Goal: Register for event/course

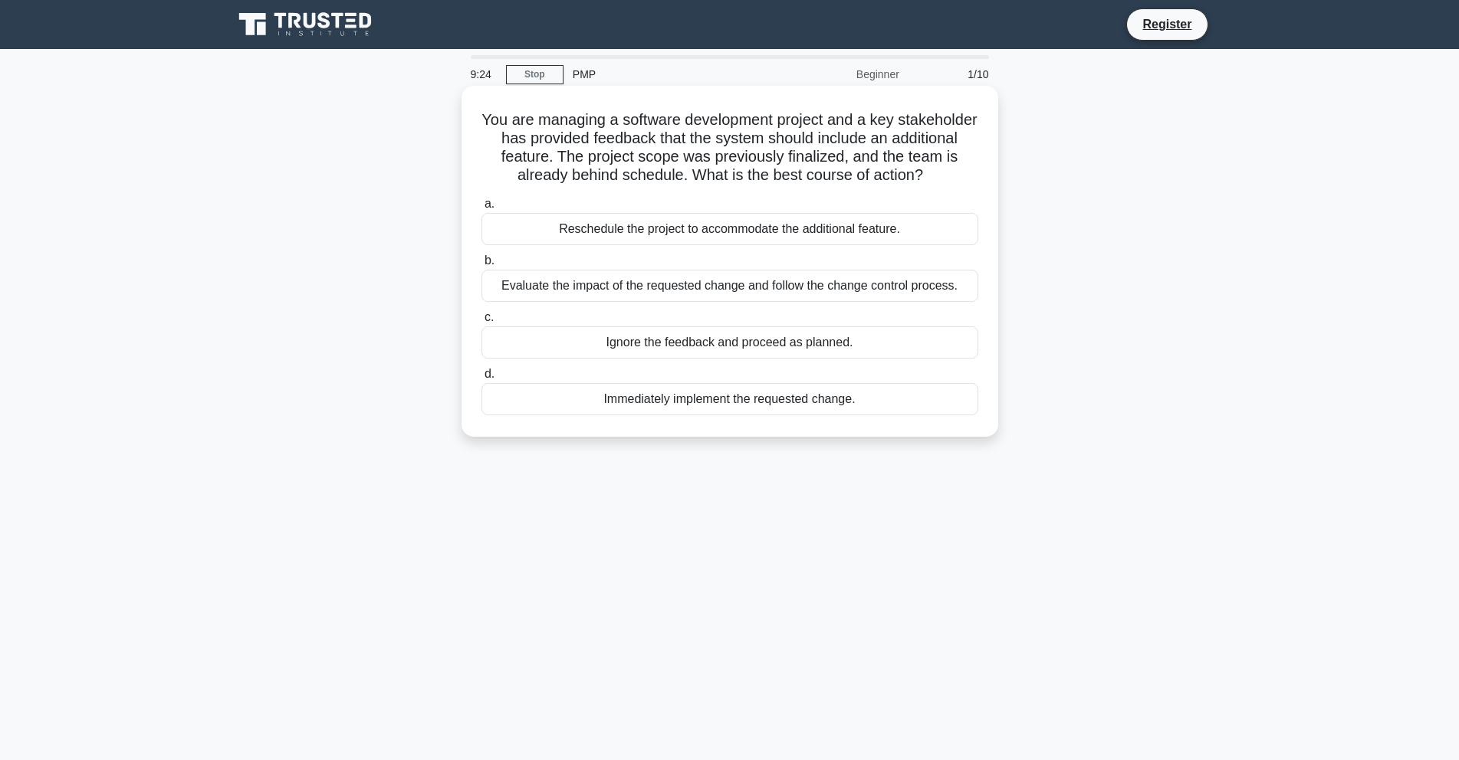
click at [734, 399] on div "Immediately implement the requested change." at bounding box center [729, 399] width 497 height 32
click at [481, 379] on input "d. Immediately implement the requested change." at bounding box center [481, 374] width 0 height 10
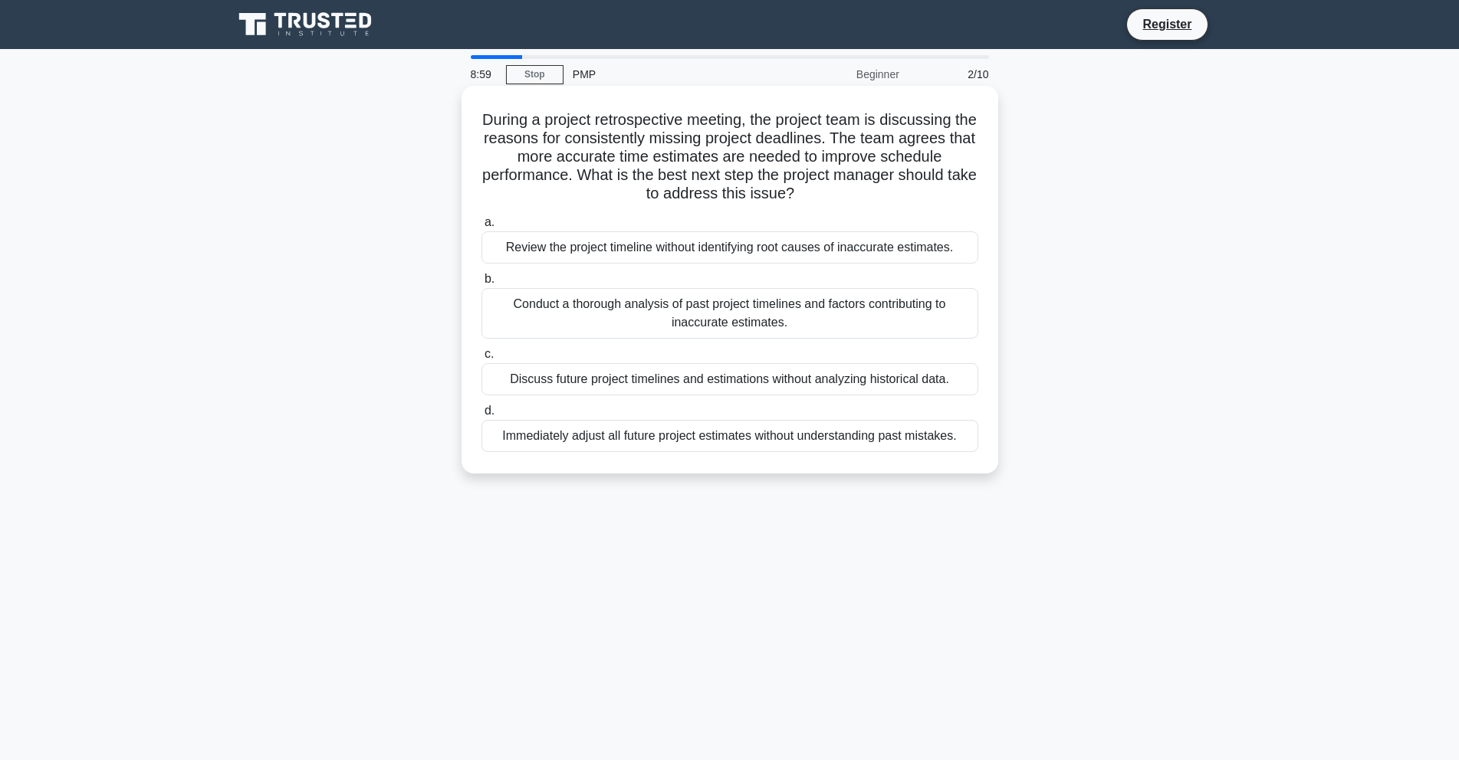
click at [586, 373] on div "Discuss future project timelines and estimations without analyzing historical d…" at bounding box center [729, 379] width 497 height 32
click at [481, 360] on input "c. Discuss future project timelines and estimations without analyzing historica…" at bounding box center [481, 355] width 0 height 10
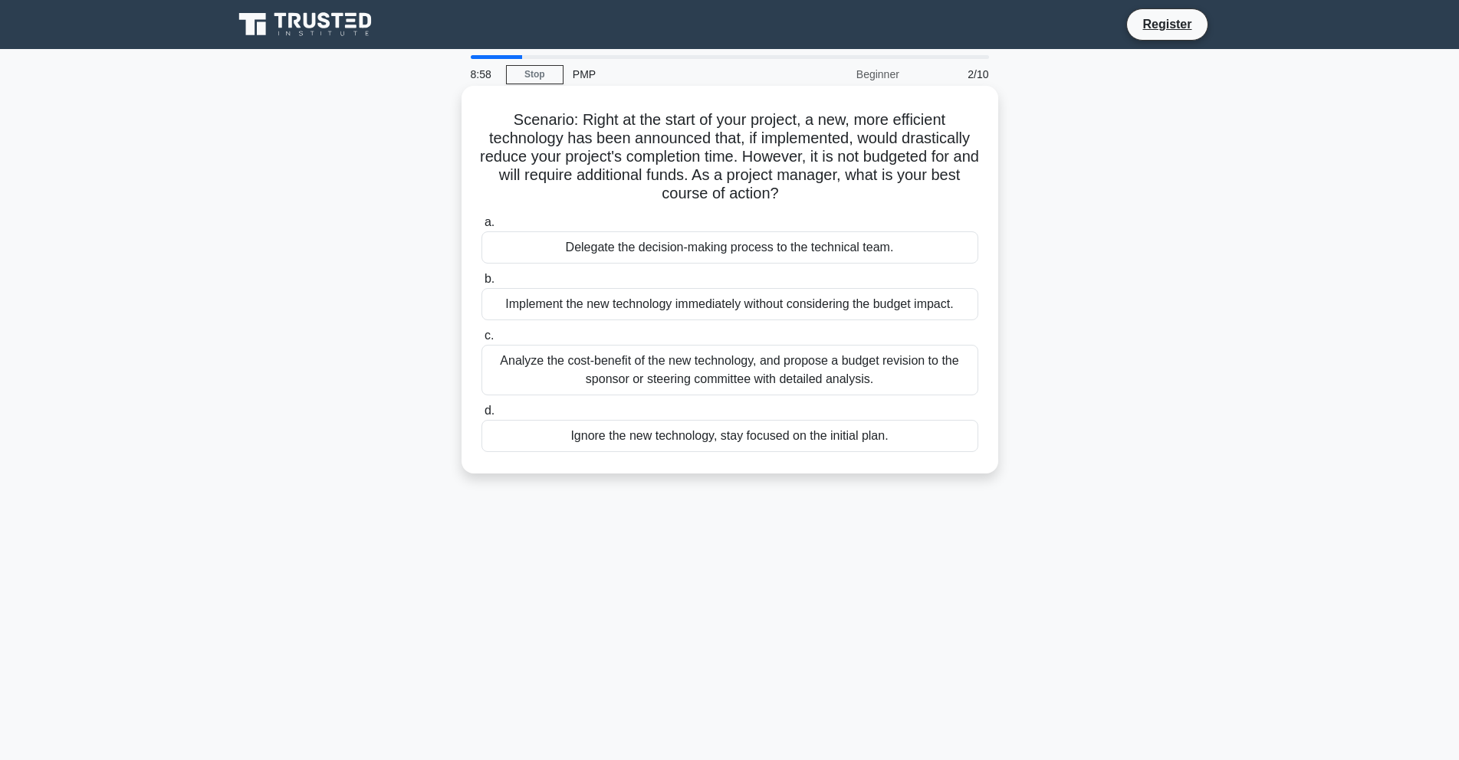
click at [586, 325] on div "a. Delegate the decision-making process to the technical team. b. Implement the…" at bounding box center [729, 332] width 515 height 245
click at [599, 263] on div "Delegate the decision-making process to the technical team." at bounding box center [729, 248] width 497 height 32
click at [481, 228] on input "a. Delegate the decision-making process to the technical team." at bounding box center [481, 223] width 0 height 10
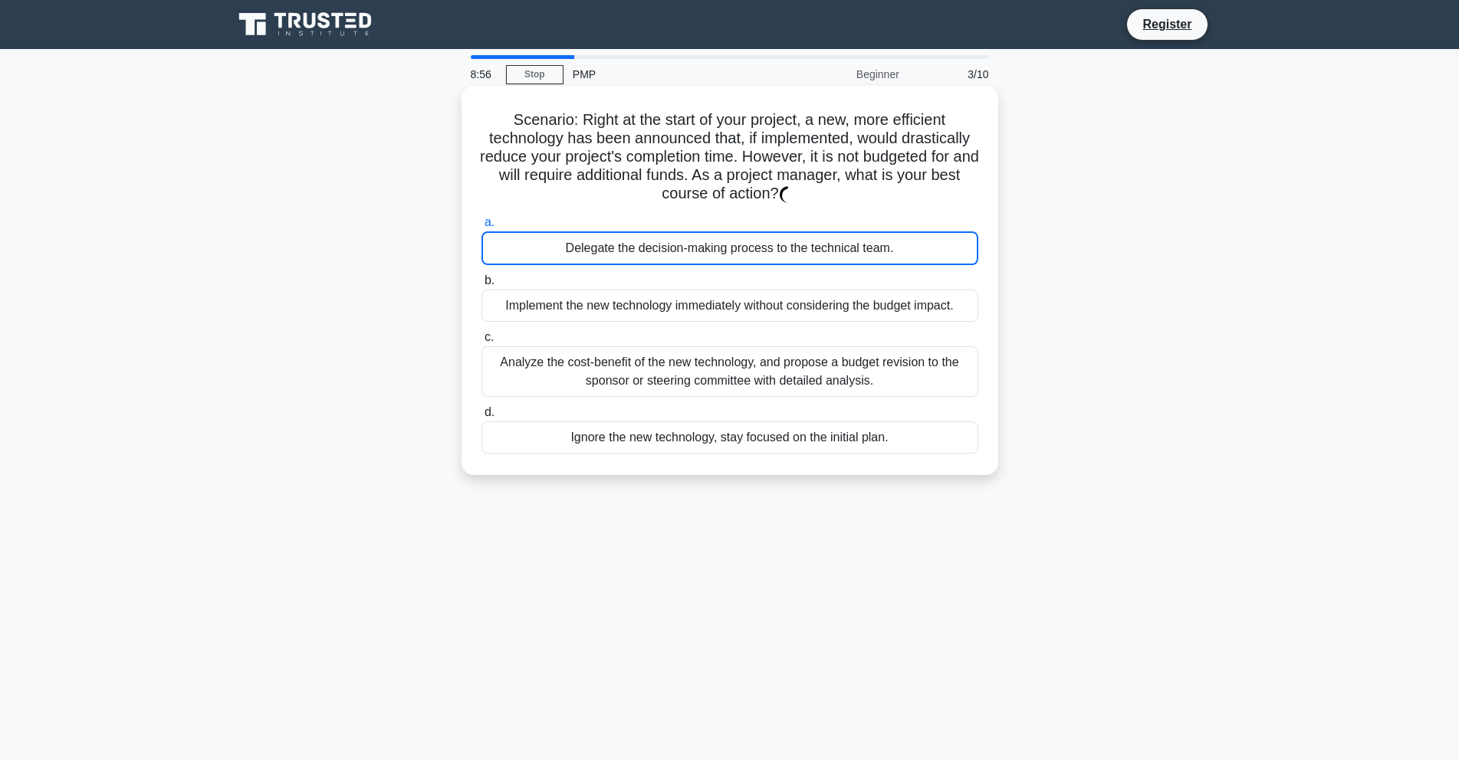
click at [603, 307] on div "Implement the new technology immediately without considering the budget impact." at bounding box center [729, 306] width 497 height 32
click at [481, 286] on input "b. Implement the new technology immediately without considering the budget impa…" at bounding box center [481, 281] width 0 height 10
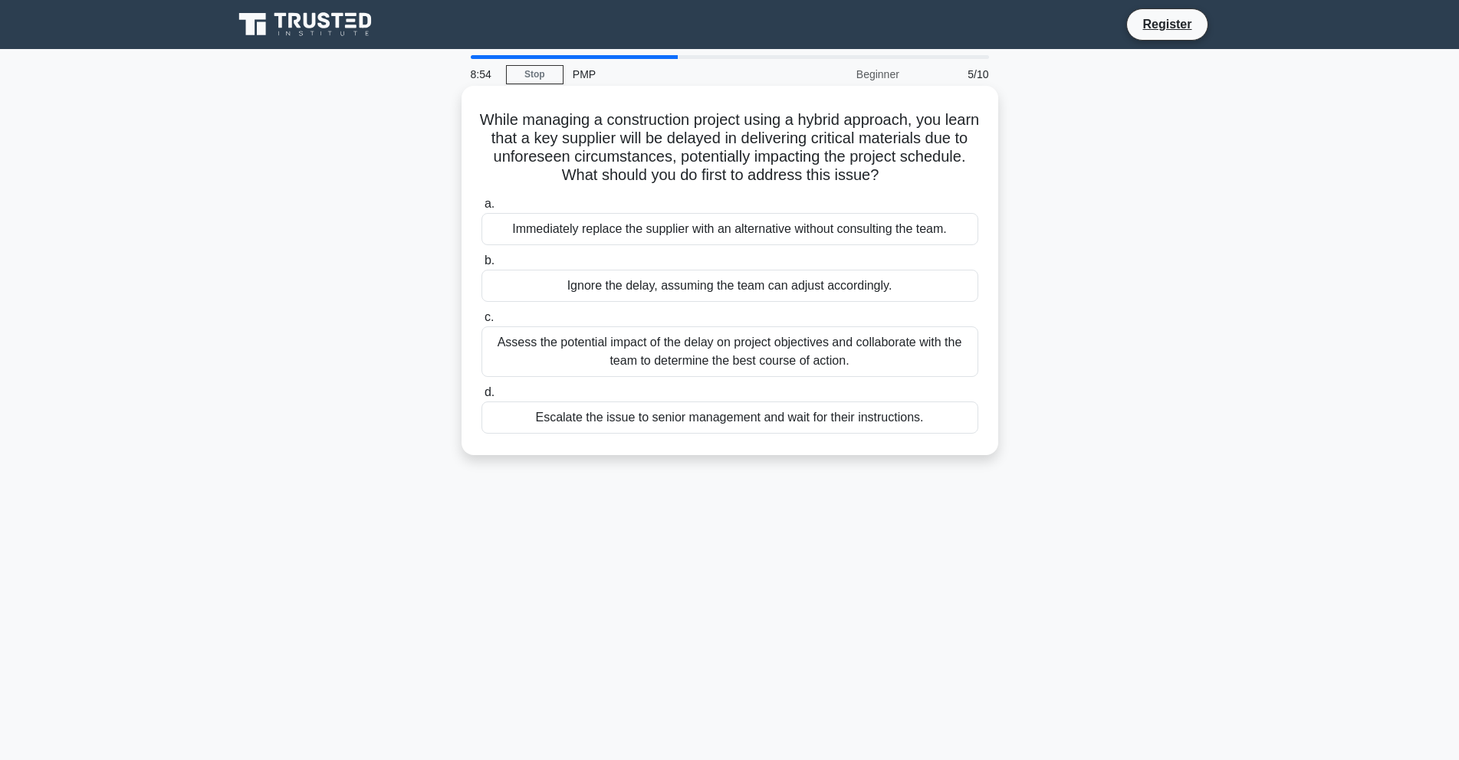
click at [620, 222] on div "Immediately replace the supplier with an alternative without consulting the tea…" at bounding box center [729, 229] width 497 height 32
click at [481, 209] on input "a. Immediately replace the supplier with an alternative without consulting the …" at bounding box center [481, 204] width 0 height 10
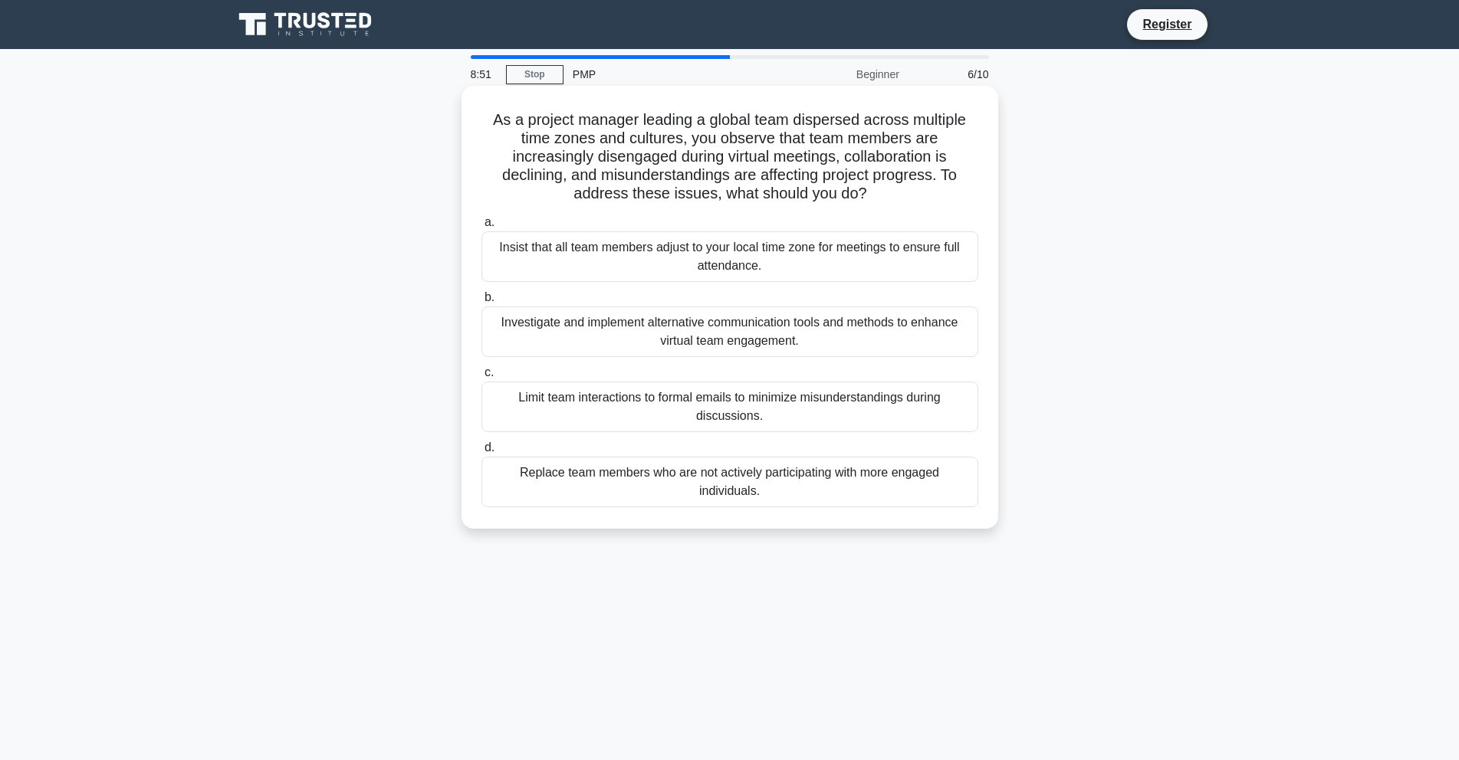
drag, startPoint x: 642, startPoint y: 319, endPoint x: 643, endPoint y: 329, distance: 10.1
click at [643, 329] on div "Investigate and implement alternative communication tools and methods to enhanc…" at bounding box center [729, 332] width 497 height 51
click at [481, 303] on input "b. Investigate and implement alternative communication tools and methods to enh…" at bounding box center [481, 298] width 0 height 10
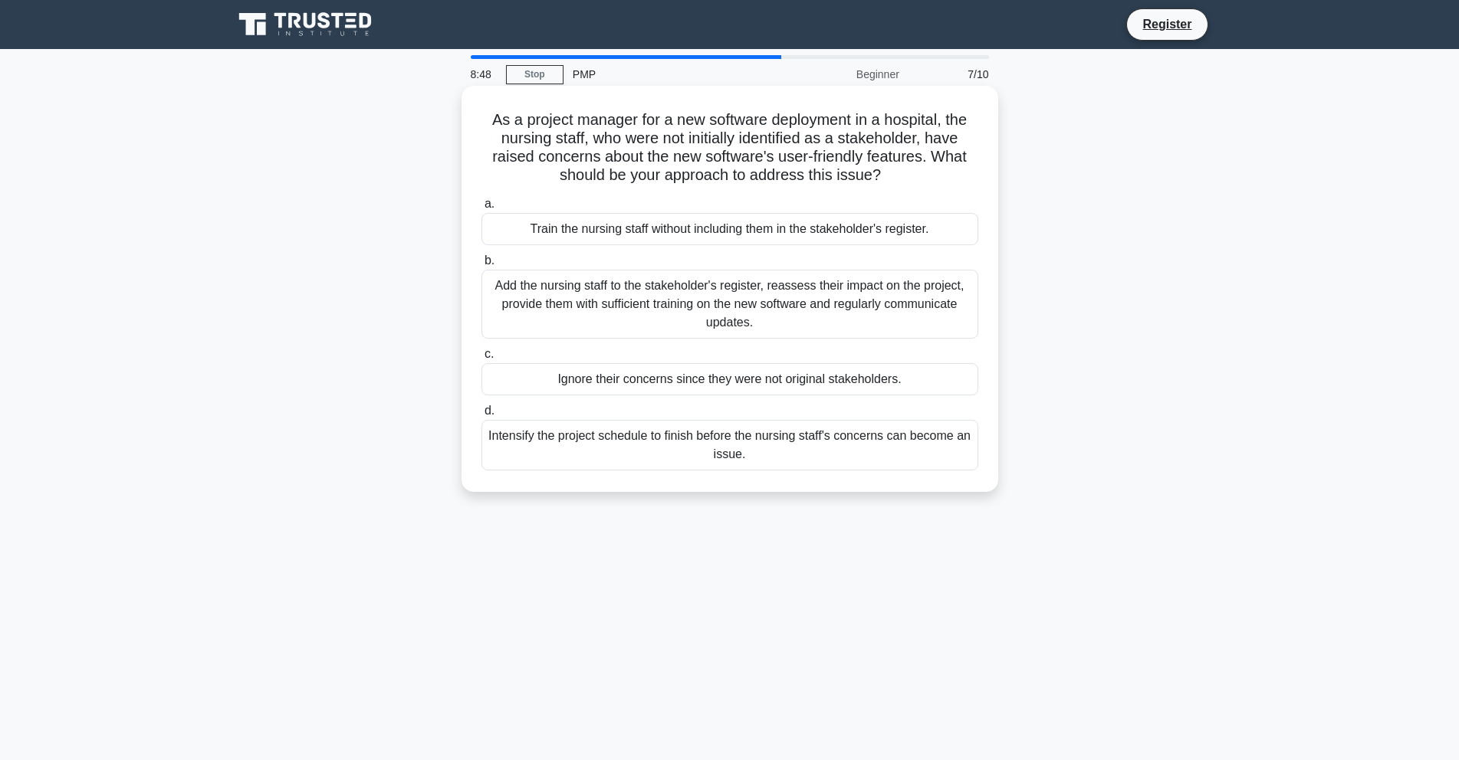
click at [678, 379] on div "Ignore their concerns since they were not original stakeholders." at bounding box center [729, 379] width 497 height 32
click at [481, 360] on input "c. Ignore their concerns since they were not original stakeholders." at bounding box center [481, 355] width 0 height 10
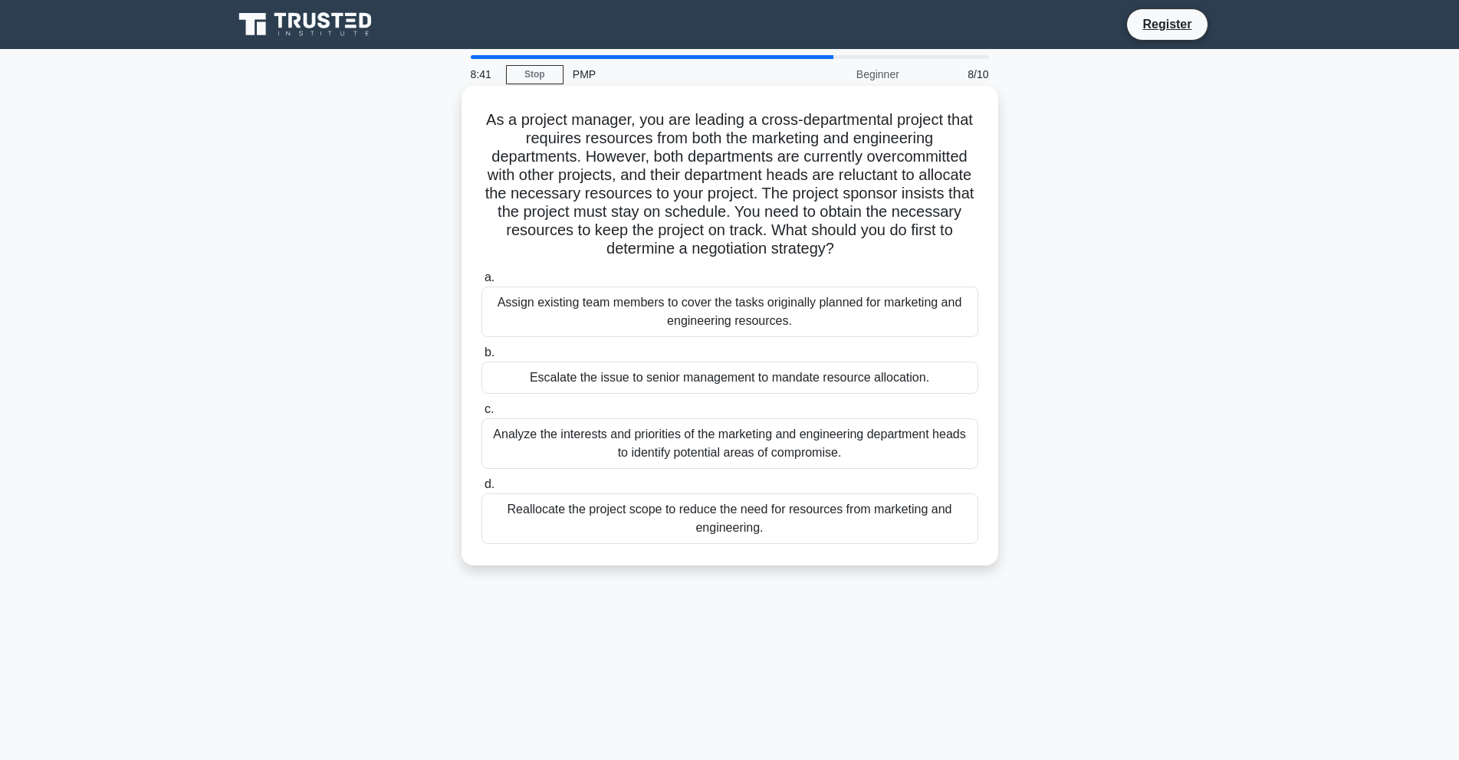
click at [578, 296] on div "Assign existing team members to cover the tasks originally planned for marketin…" at bounding box center [729, 312] width 497 height 51
click at [481, 283] on input "a. Assign existing team members to cover the tasks originally planned for marke…" at bounding box center [481, 278] width 0 height 10
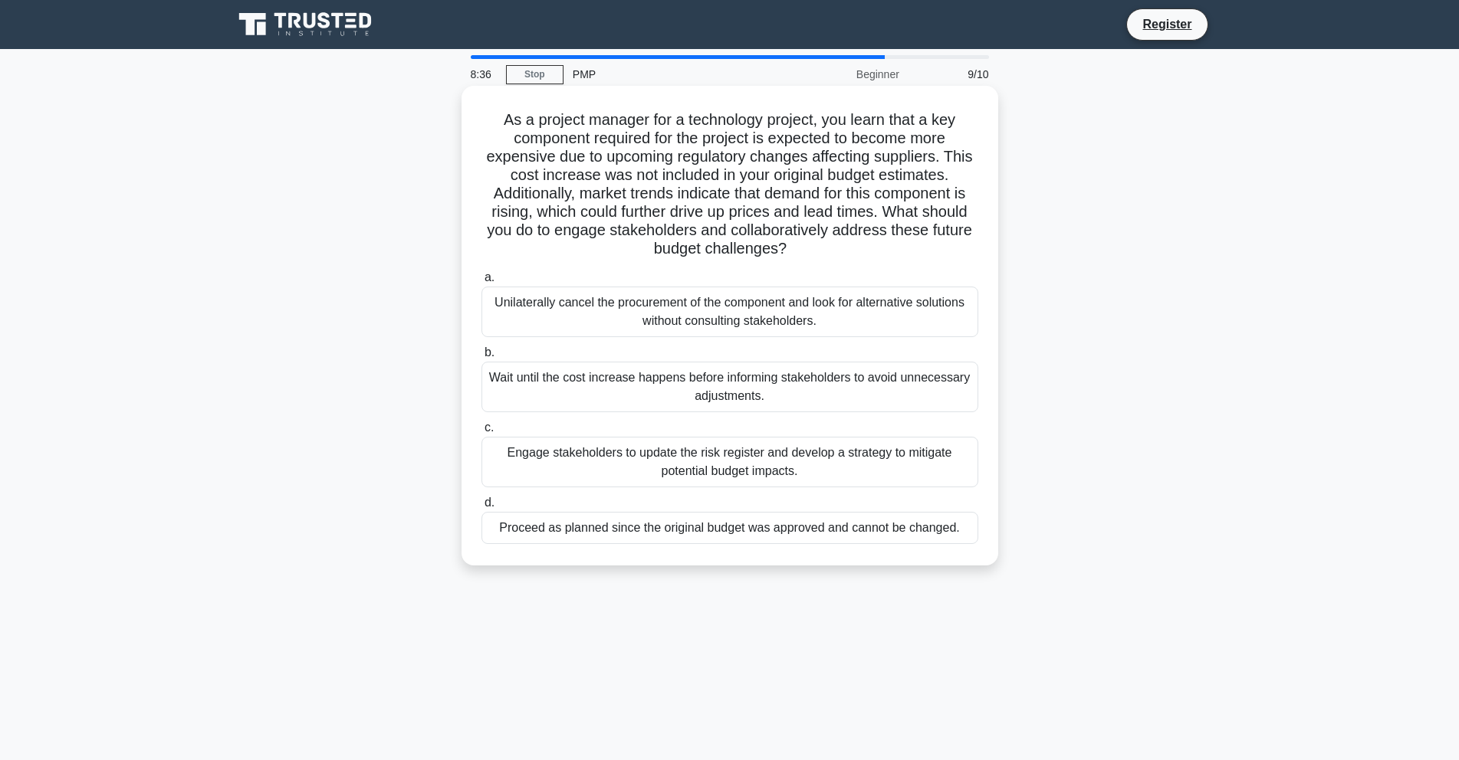
click at [632, 550] on div "As a project manager for a technology project, you learn that a key component r…" at bounding box center [730, 326] width 524 height 468
click at [598, 529] on div "Proceed as planned since the original budget was approved and cannot be changed." at bounding box center [729, 528] width 497 height 32
click at [481, 508] on input "d. Proceed as planned since the original budget was approved and cannot be chan…" at bounding box center [481, 503] width 0 height 10
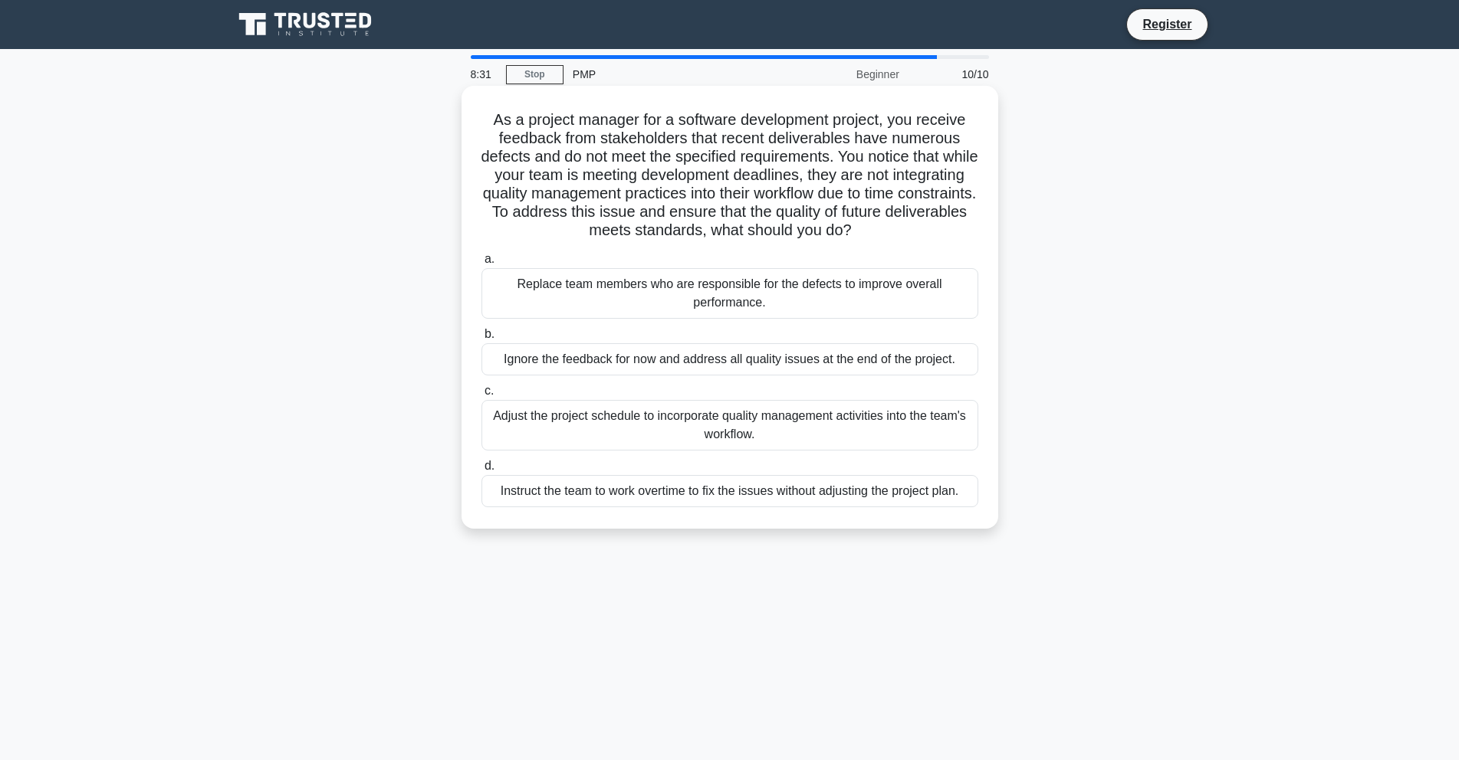
click at [539, 281] on div "Replace team members who are responsible for the defects to improve overall per…" at bounding box center [729, 293] width 497 height 51
click at [481, 264] on input "a. Replace team members who are responsible for the defects to improve overall …" at bounding box center [481, 260] width 0 height 10
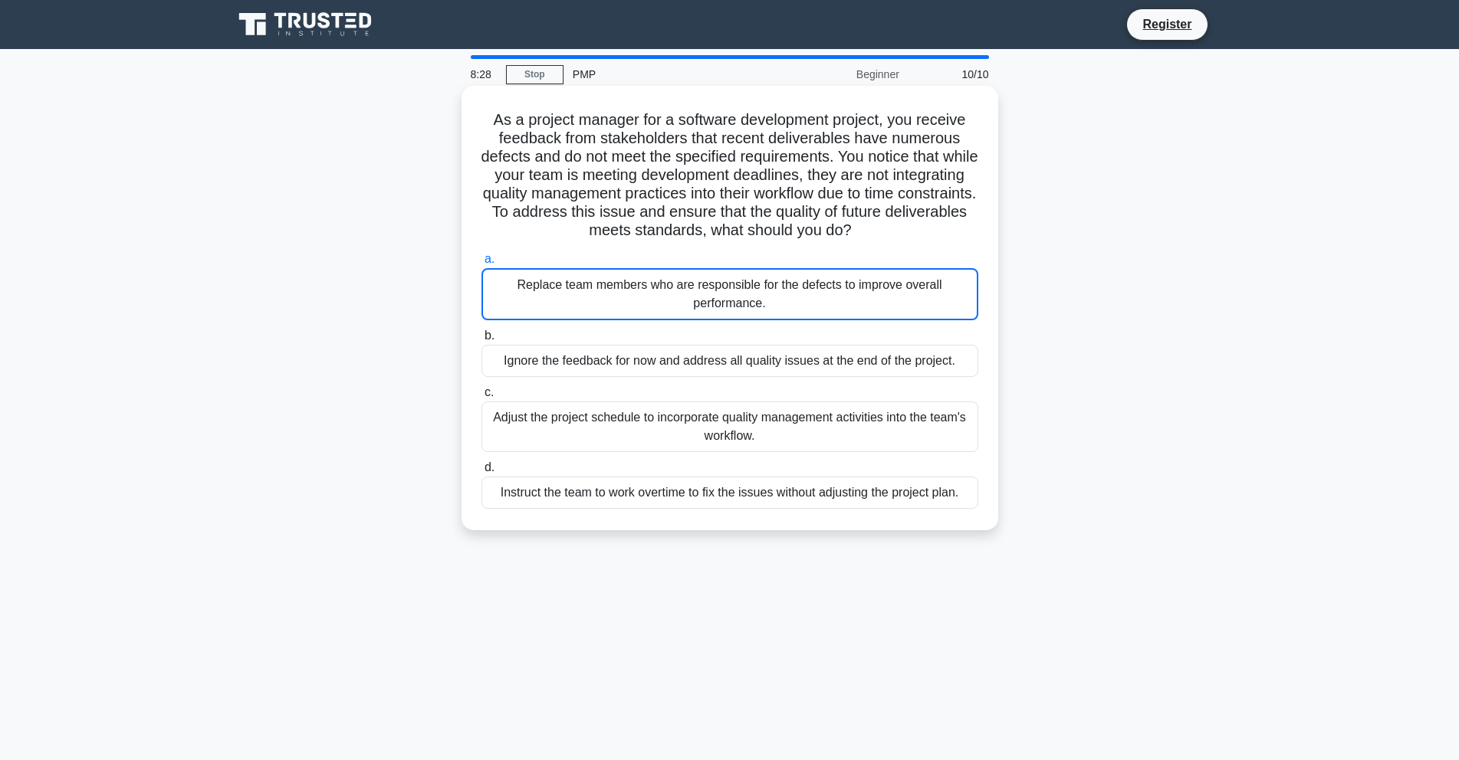
click at [730, 339] on label "b. Ignore the feedback for now and address all quality issues at the end of the…" at bounding box center [729, 352] width 497 height 51
click at [481, 339] on input "b. Ignore the feedback for now and address all quality issues at the end of the…" at bounding box center [481, 336] width 0 height 10
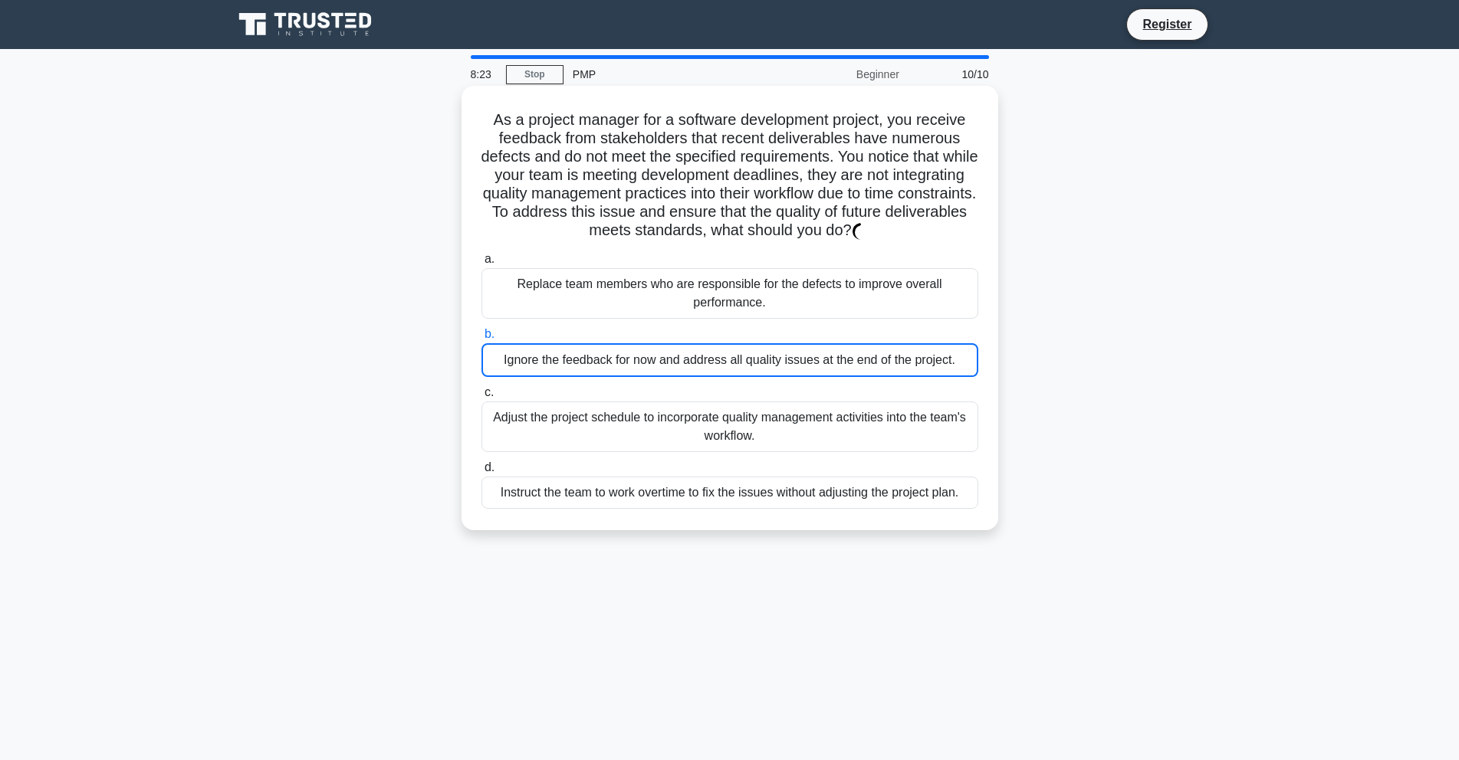
click at [749, 292] on div "Replace team members who are responsible for the defects to improve overall per…" at bounding box center [729, 293] width 497 height 51
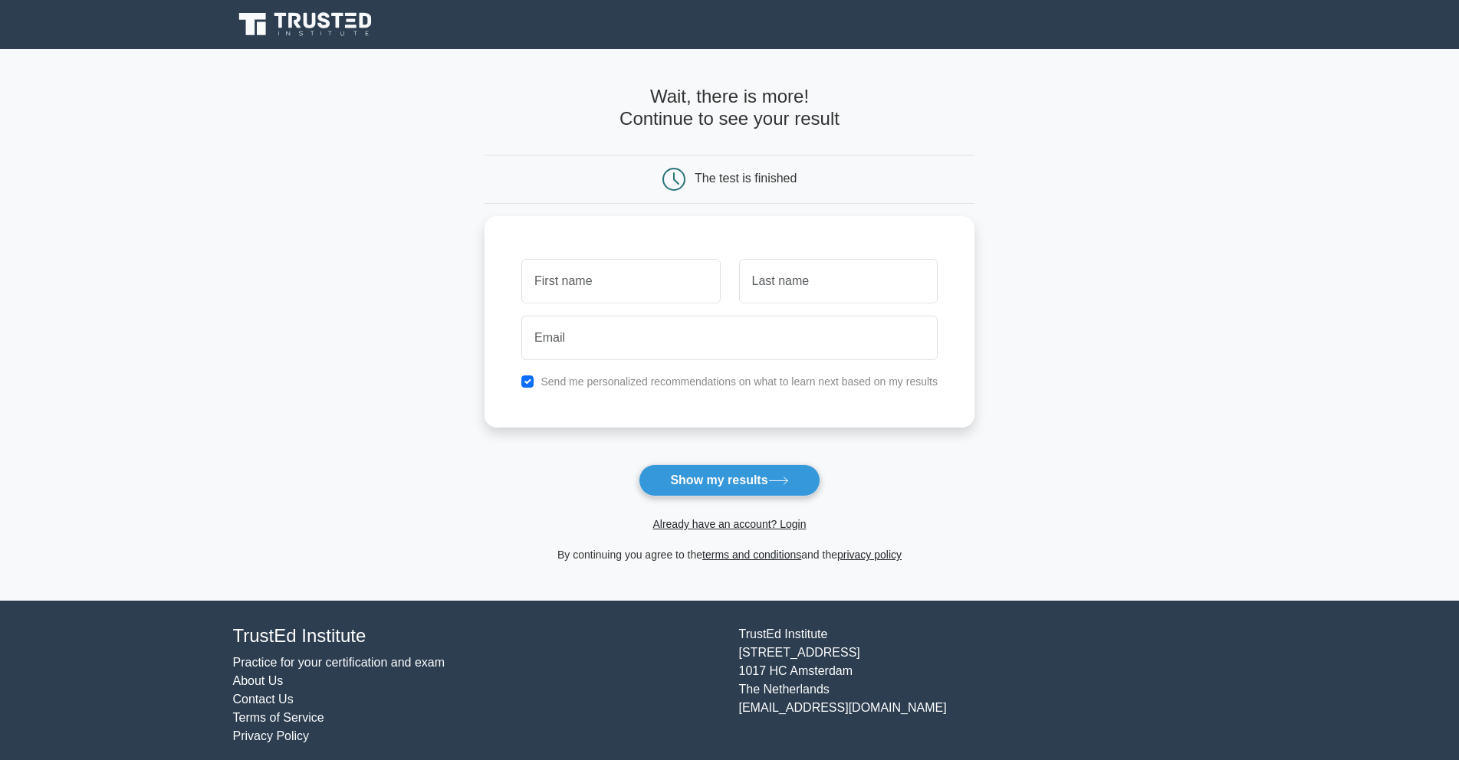
type input "e"
click at [587, 277] on input "EIL" at bounding box center [620, 277] width 199 height 44
type input "EILEEN SHERYL"
drag, startPoint x: 810, startPoint y: 282, endPoint x: 819, endPoint y: 284, distance: 8.7
click at [819, 284] on input "text" at bounding box center [838, 277] width 199 height 44
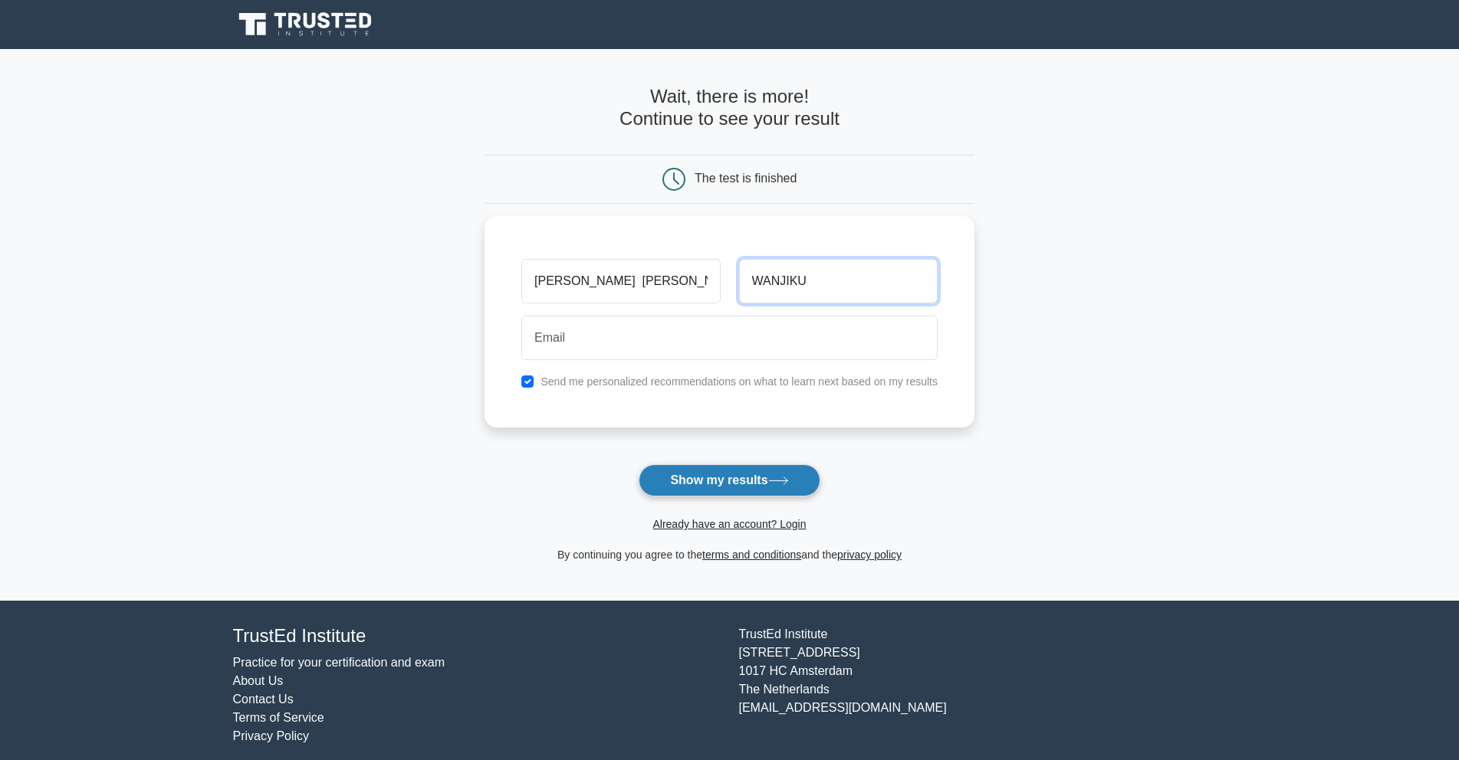
type input "WANJIKU"
click at [727, 474] on button "Show my results" at bounding box center [729, 481] width 181 height 32
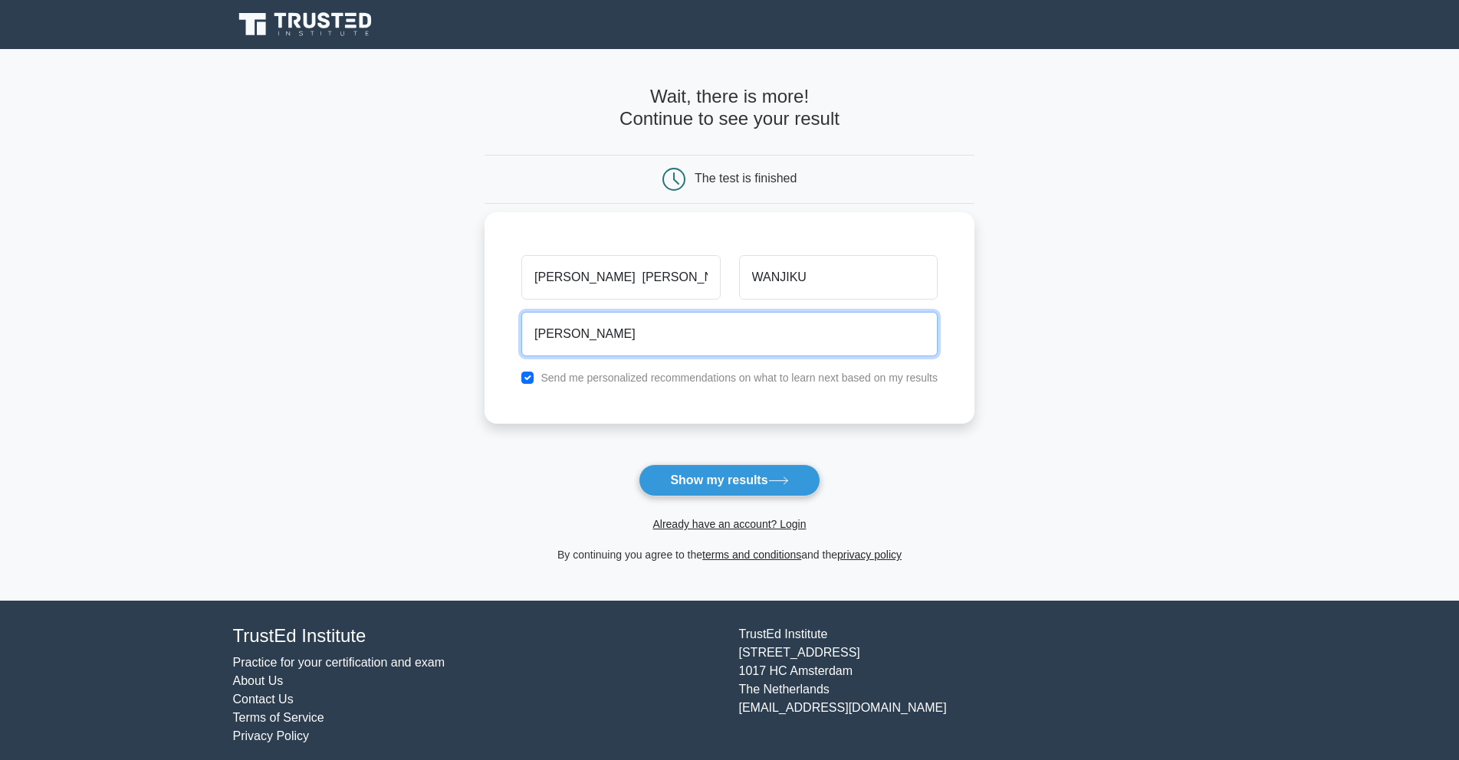
click at [576, 336] on input "EILEEN" at bounding box center [729, 334] width 416 height 44
type input "E"
type input "2"
type input "a"
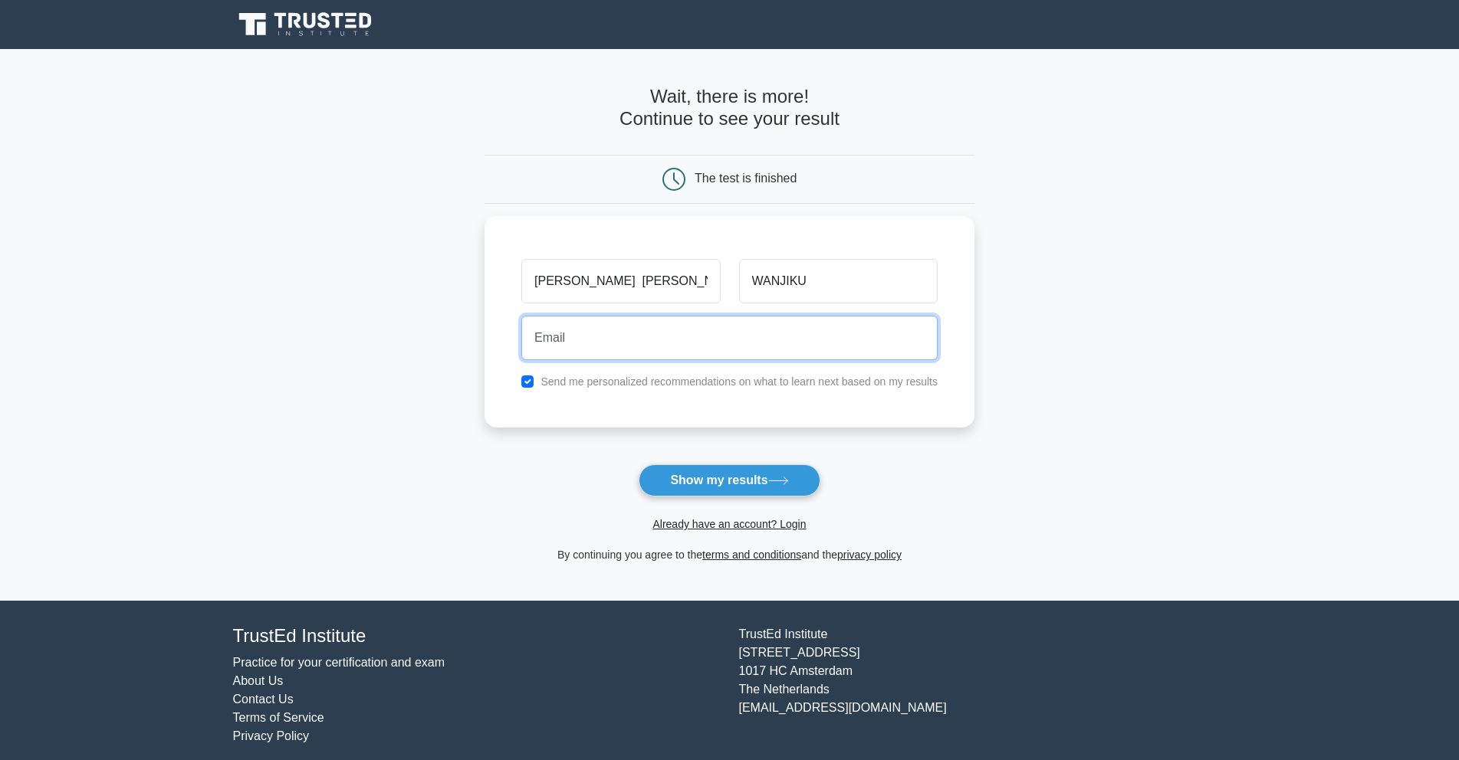
type input "2"
type input "5"
type input "2"
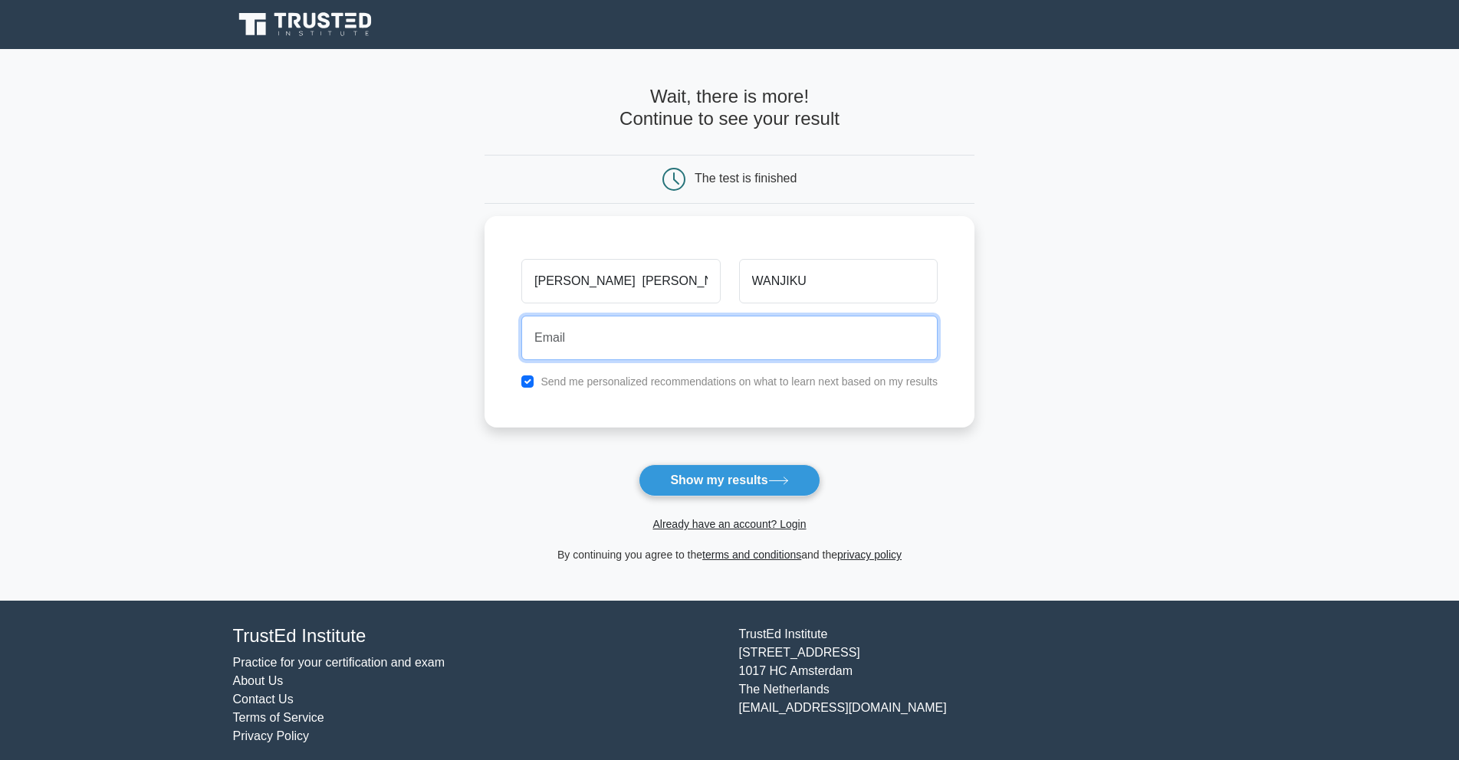
type input "2"
click at [548, 356] on input "email" at bounding box center [729, 334] width 416 height 44
type input "2"
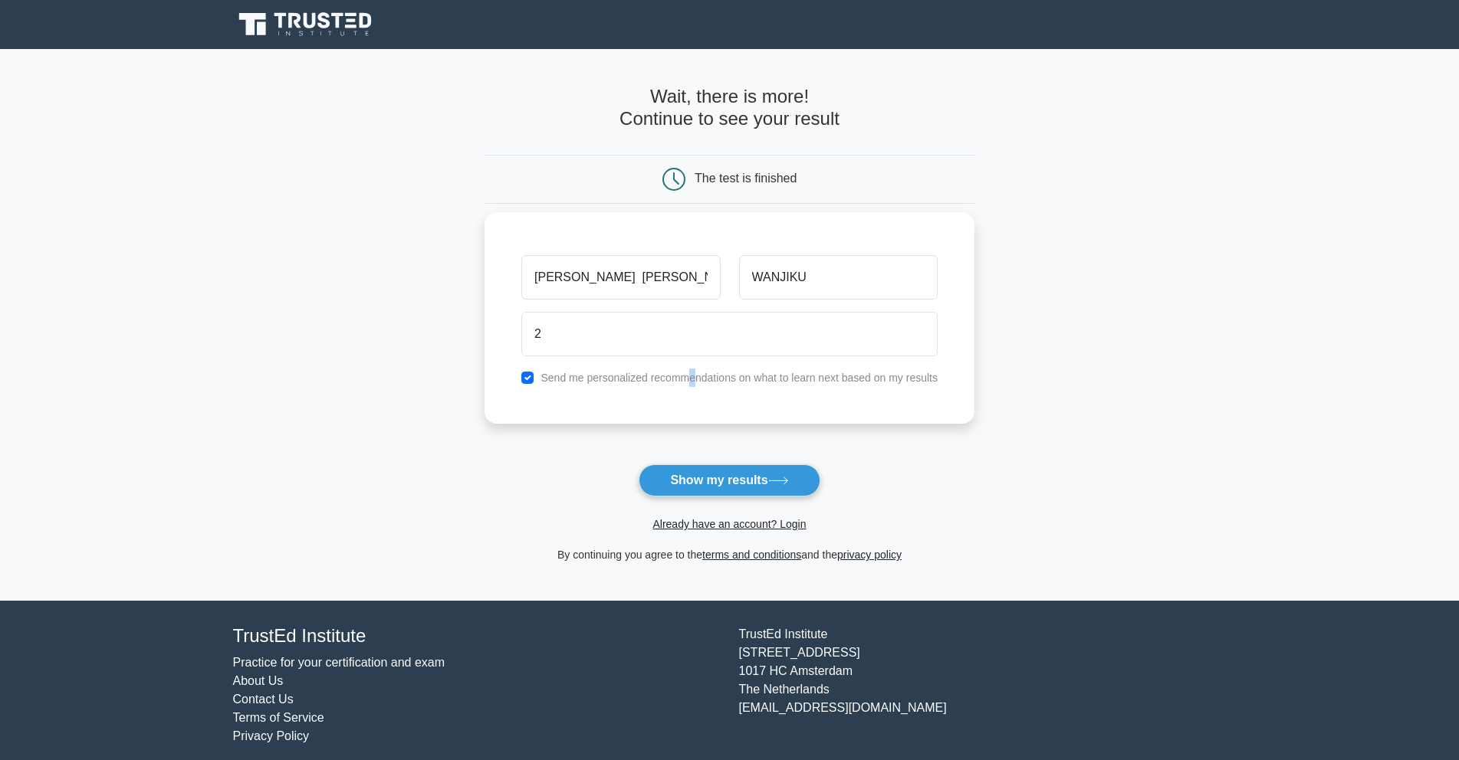
drag, startPoint x: 686, startPoint y: 376, endPoint x: 682, endPoint y: 384, distance: 9.3
click at [695, 383] on label "Send me personalized recommendations on what to learn next based on my results" at bounding box center [738, 378] width 397 height 12
drag, startPoint x: 850, startPoint y: 366, endPoint x: 854, endPoint y: 383, distance: 17.3
drag, startPoint x: 854, startPoint y: 383, endPoint x: 1066, endPoint y: 355, distance: 214.2
click at [1066, 355] on main "Wait, there is more! Continue to see your result The test is finished WANJIKU 2" at bounding box center [729, 325] width 1459 height 552
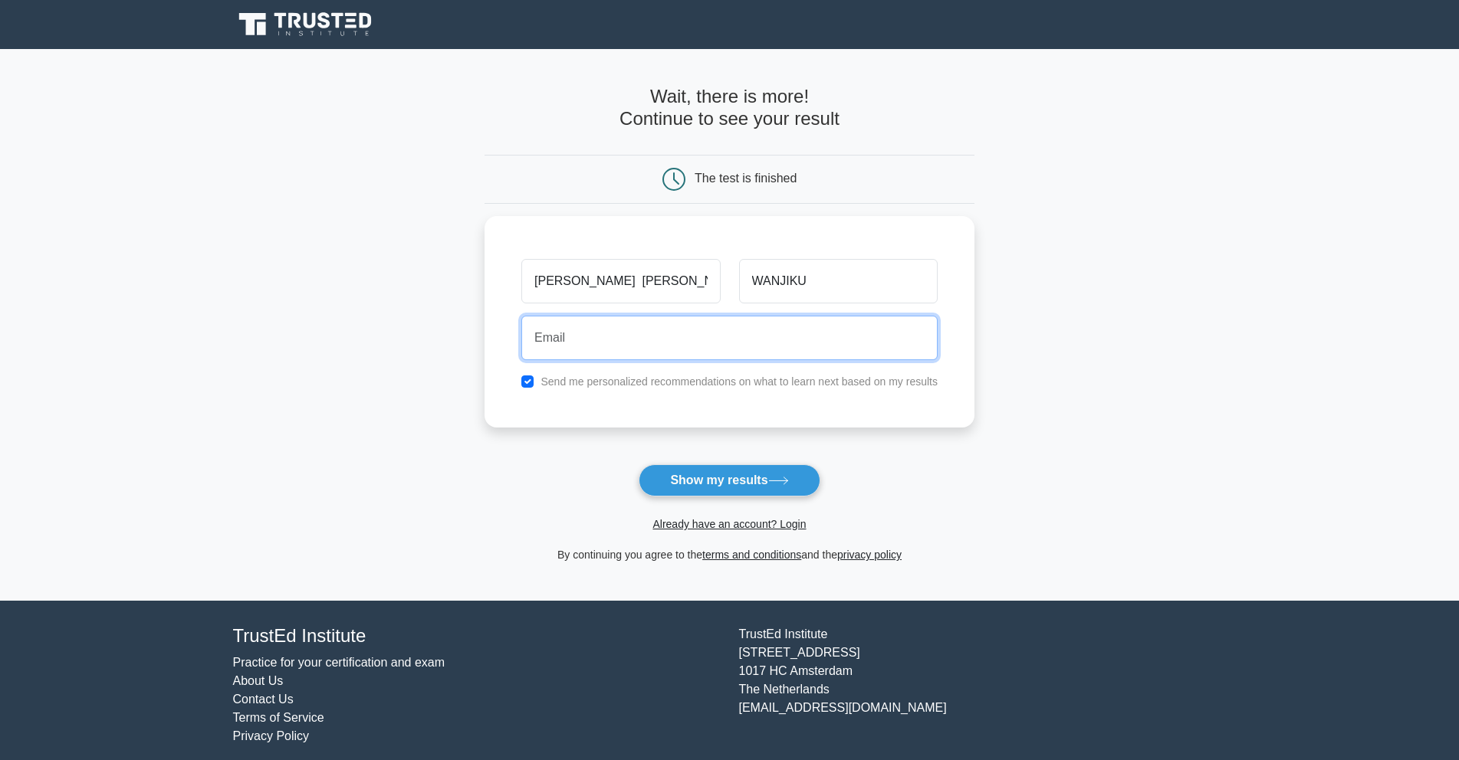
click at [639, 465] on button "Show my results" at bounding box center [729, 481] width 181 height 32
type input "."
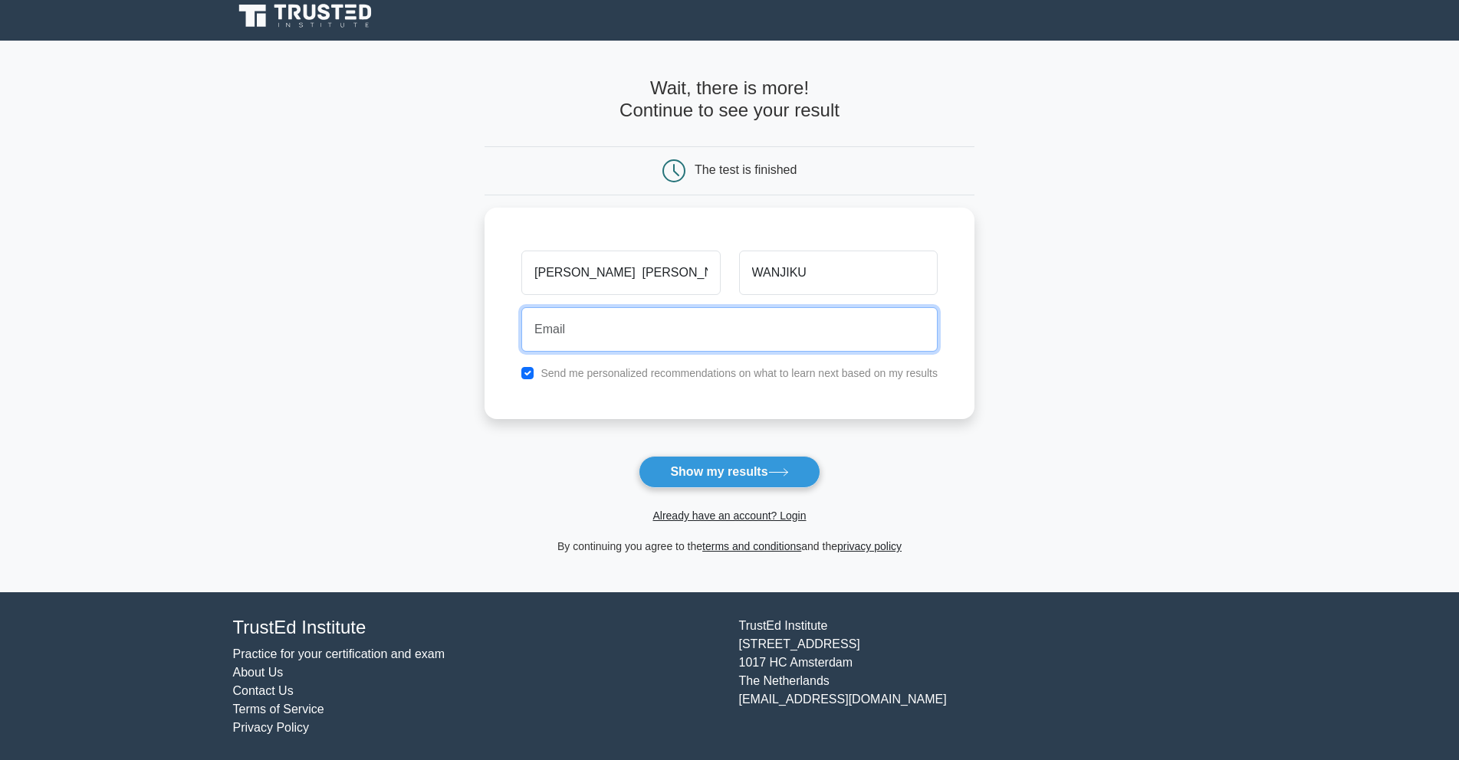
scroll to position [11, 0]
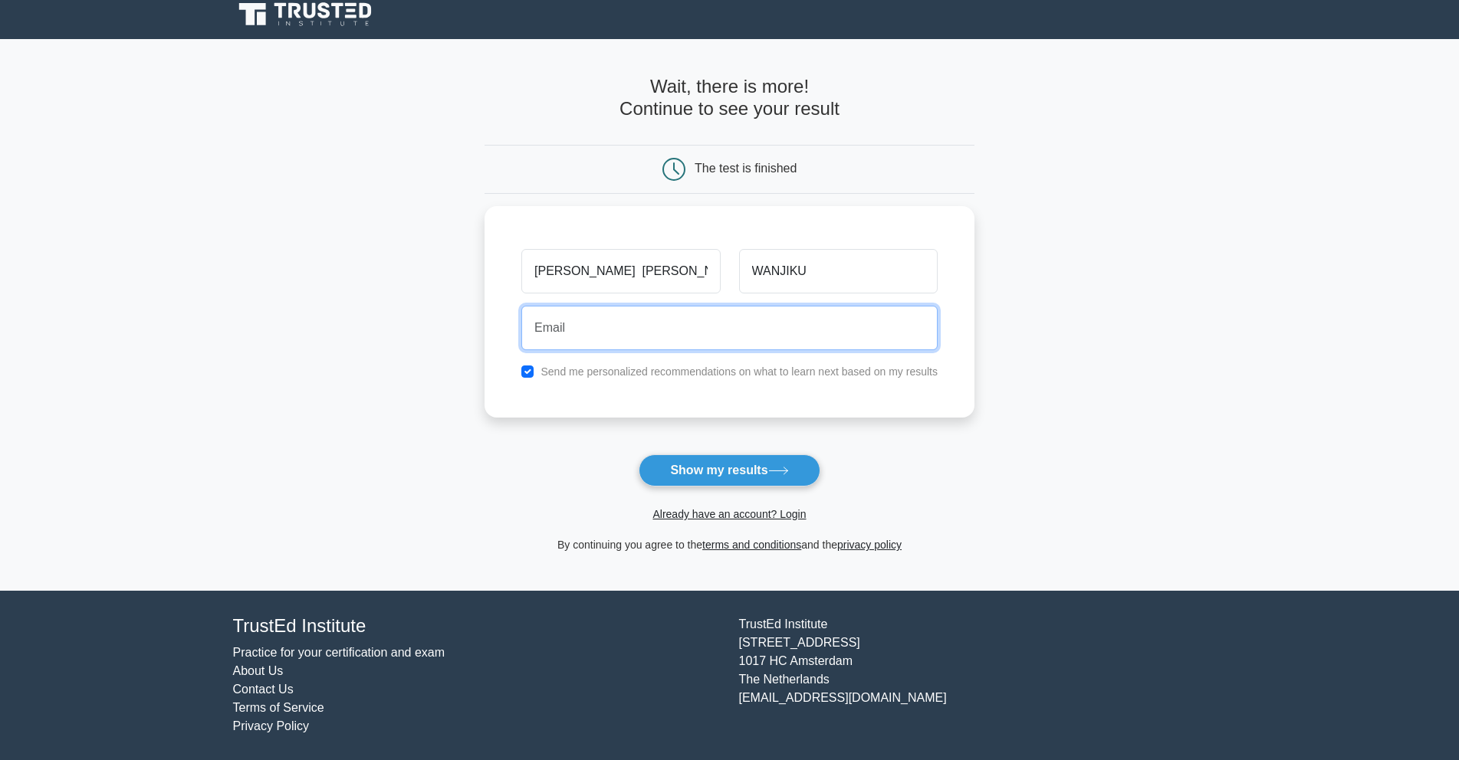
type input "s"
type input """
type input "2"
type input """
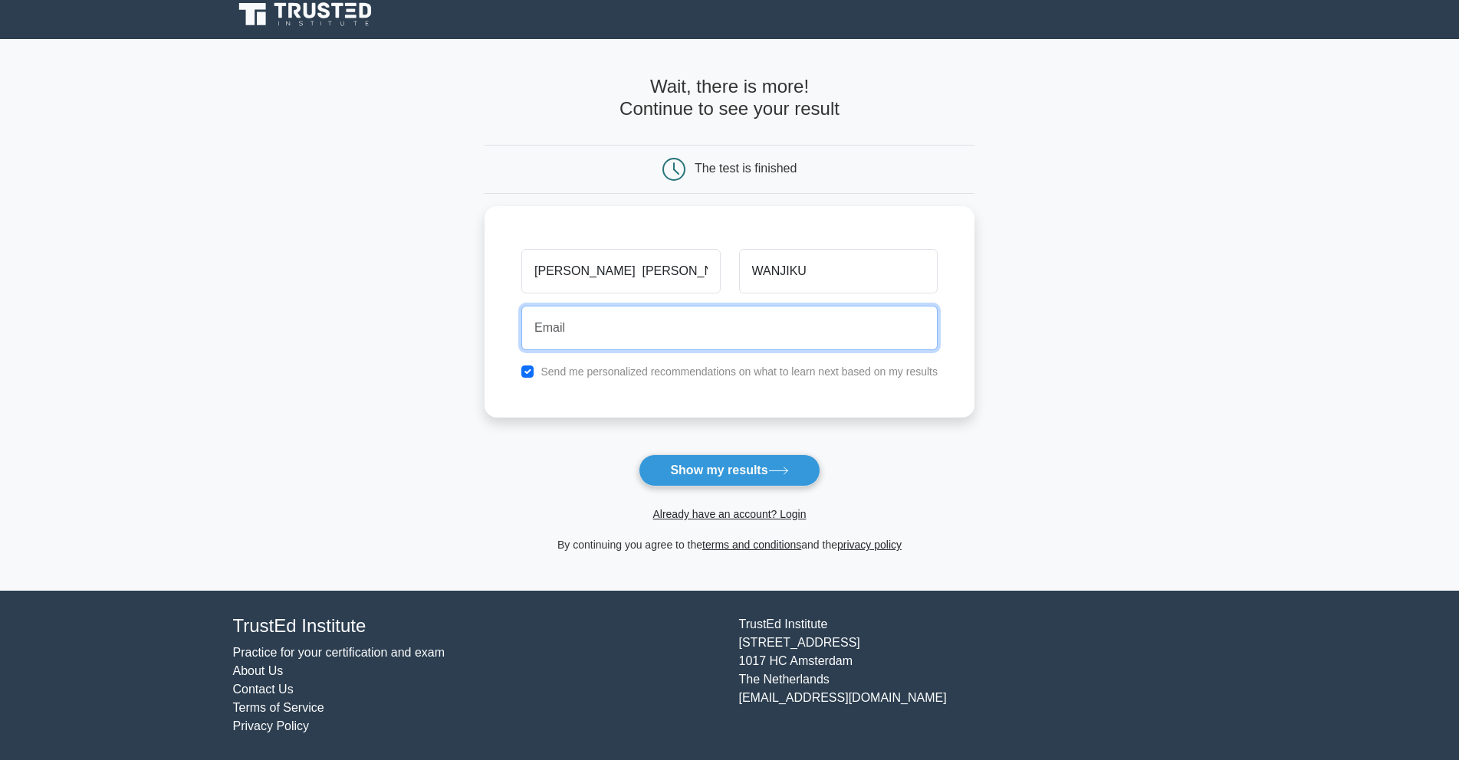
type input "$"
type input "£"
type input """
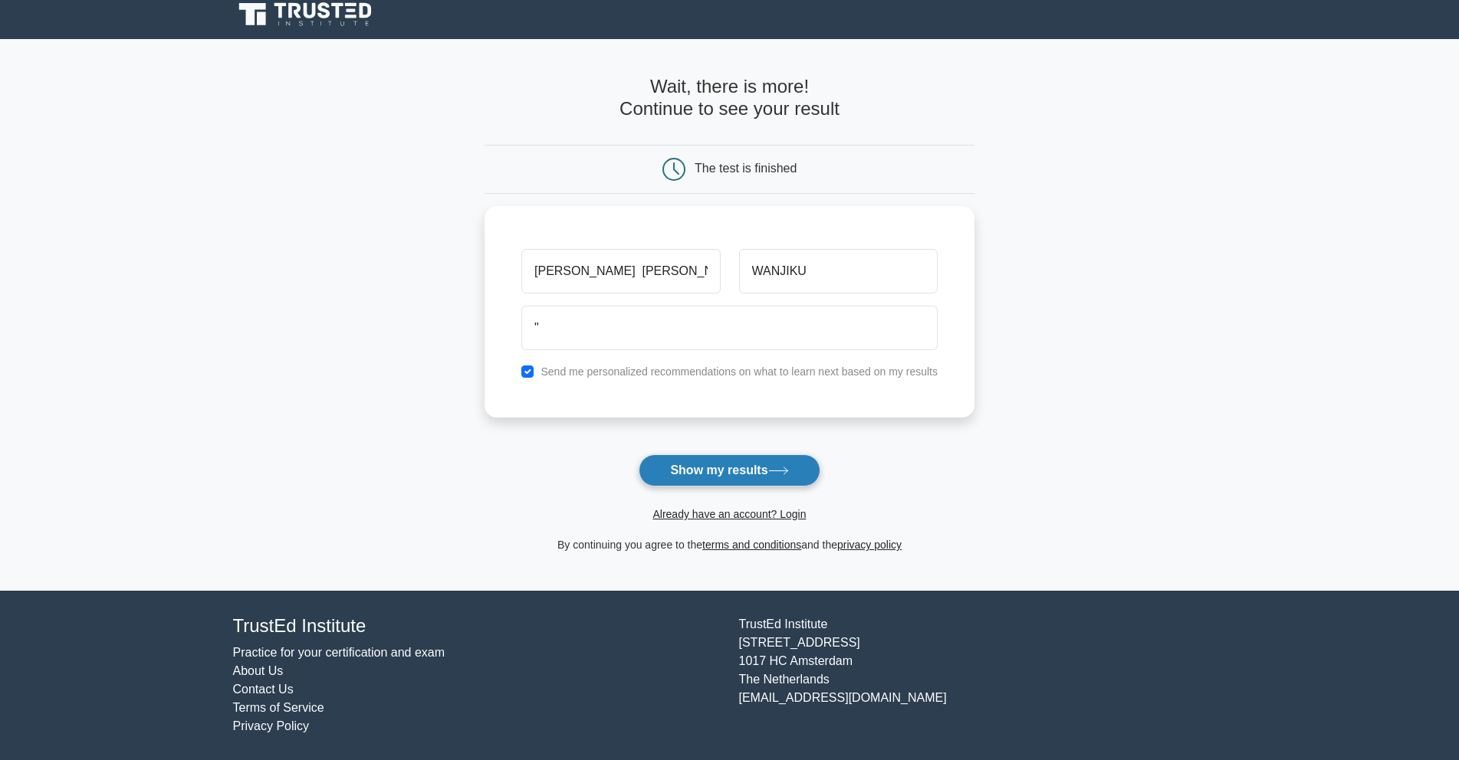
click at [730, 465] on button "Show my results" at bounding box center [729, 471] width 181 height 32
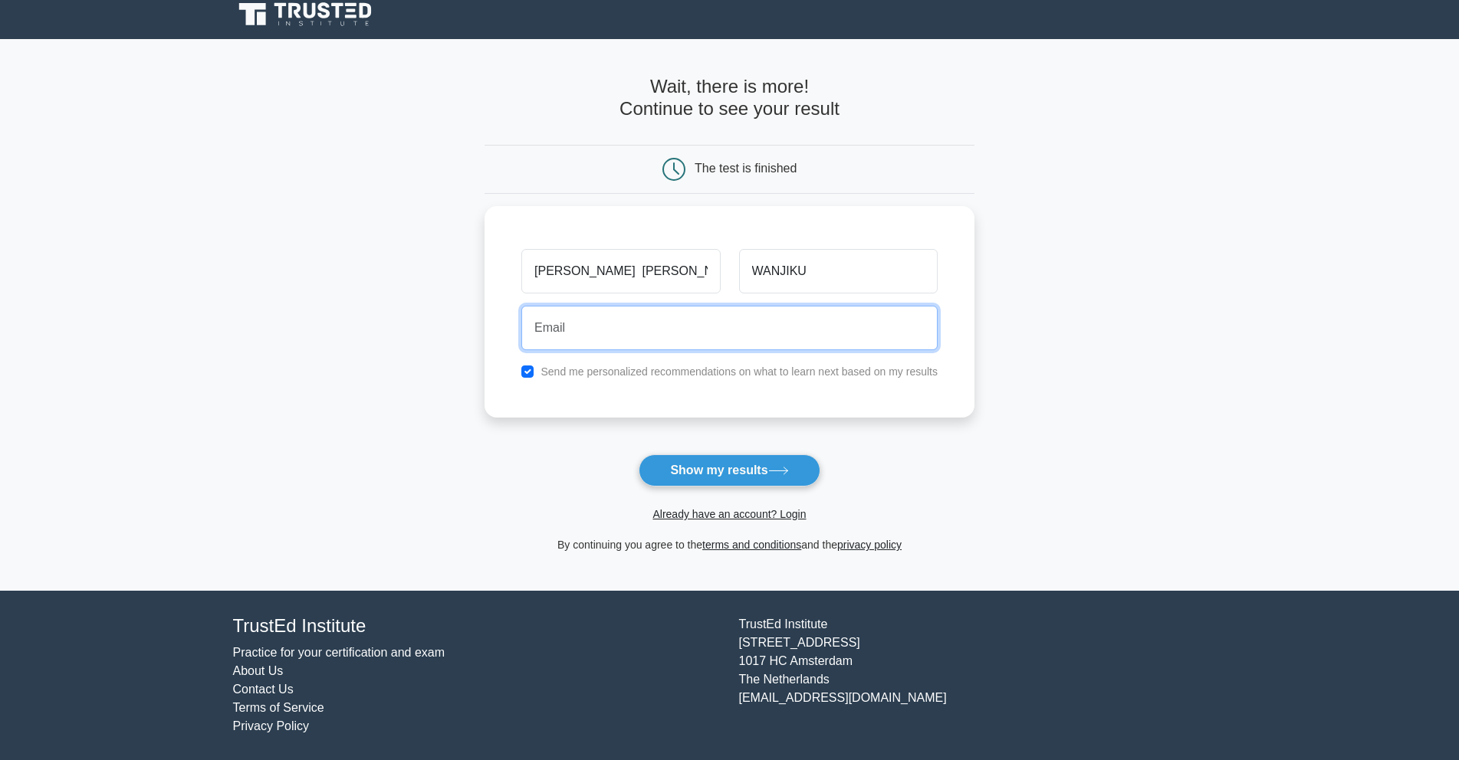
type input """
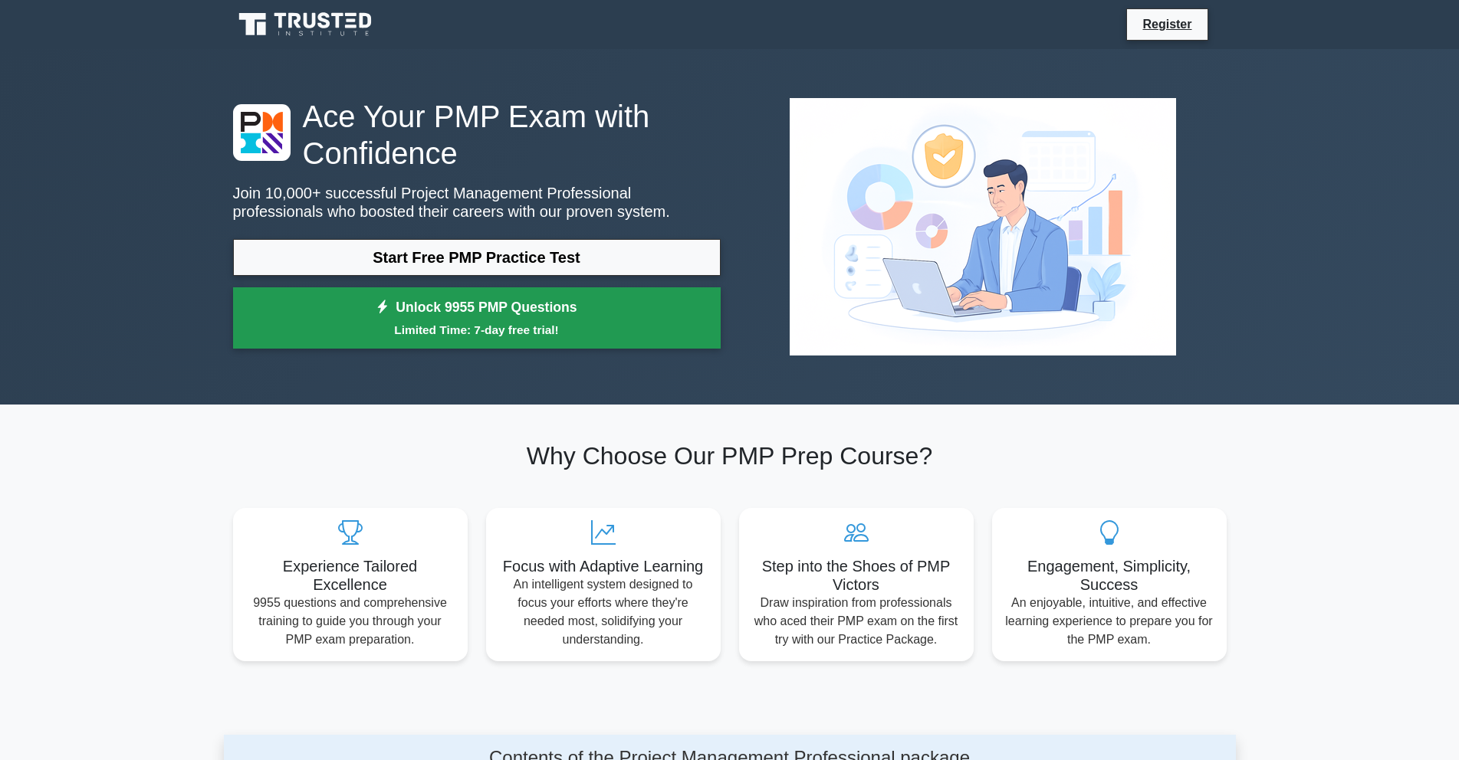
click at [456, 318] on link "Unlock 9955 PMP Questions Limited Time: 7-day free trial!" at bounding box center [477, 317] width 488 height 61
